Goal: Task Accomplishment & Management: Use online tool/utility

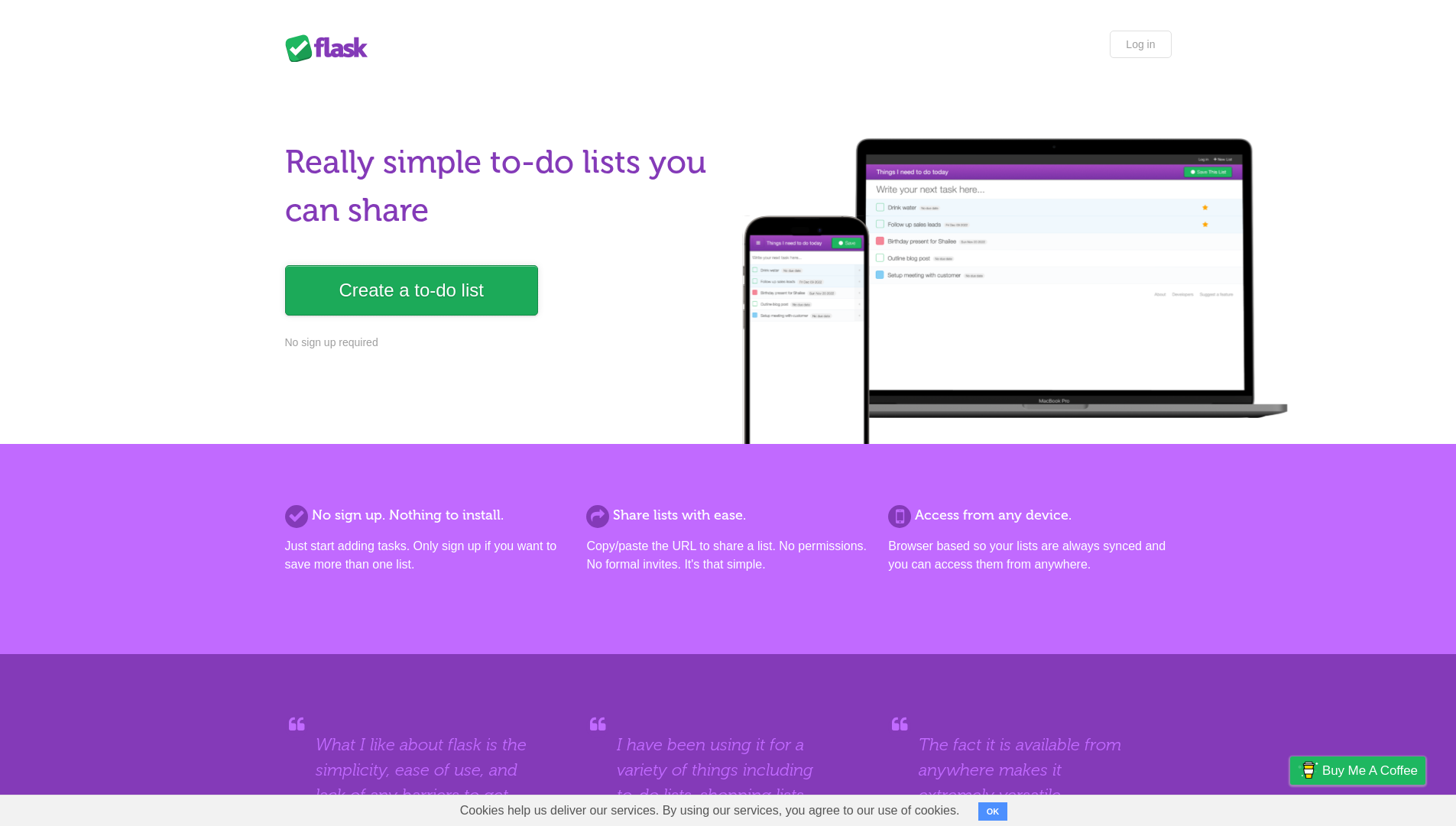
click at [373, 273] on link "Create a to-do list" at bounding box center [411, 290] width 253 height 50
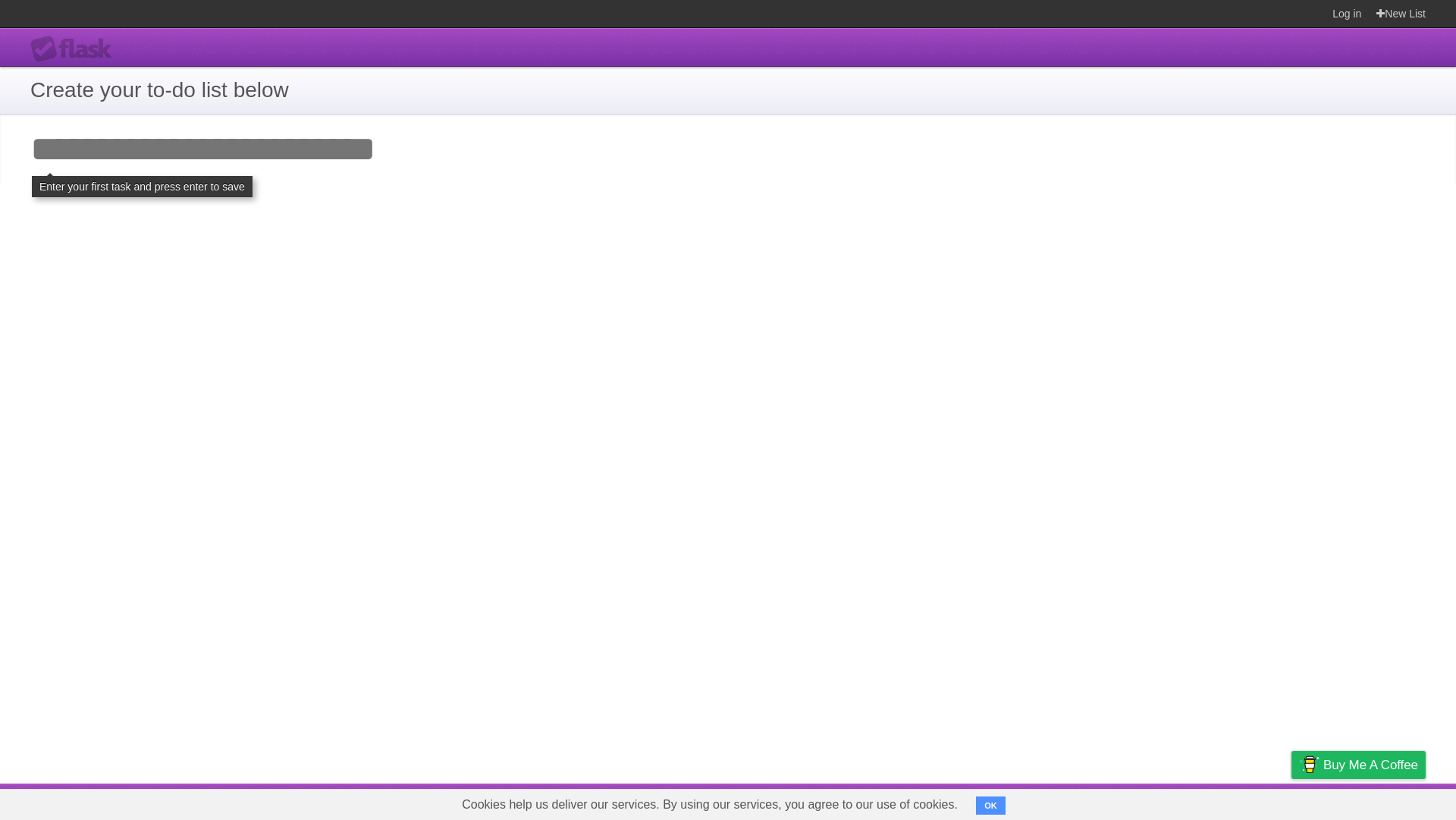
click at [345, 156] on input "Add your first task" at bounding box center [728, 149] width 1456 height 70
click at [445, 301] on div "**********" at bounding box center [728, 406] width 1456 height 756
click at [220, 147] on input "Add your first task" at bounding box center [728, 149] width 1456 height 70
click at [209, 97] on h1 "Create your to-do list below" at bounding box center [728, 90] width 1395 height 32
click at [194, 162] on input "Add your first task" at bounding box center [728, 149] width 1456 height 70
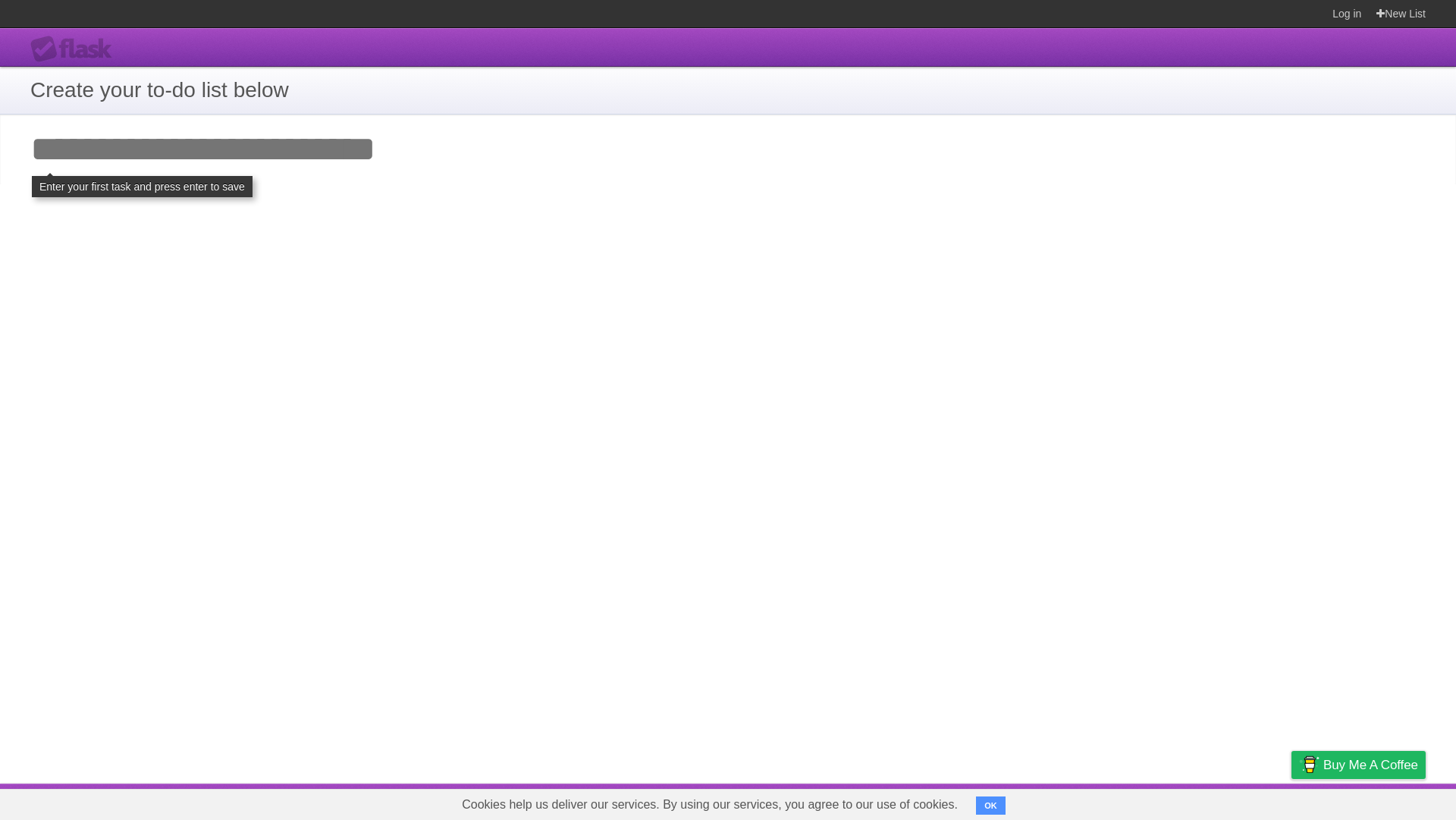
type input "*"
click at [194, 162] on input "*" at bounding box center [728, 149] width 1456 height 70
